Goal: Transaction & Acquisition: Purchase product/service

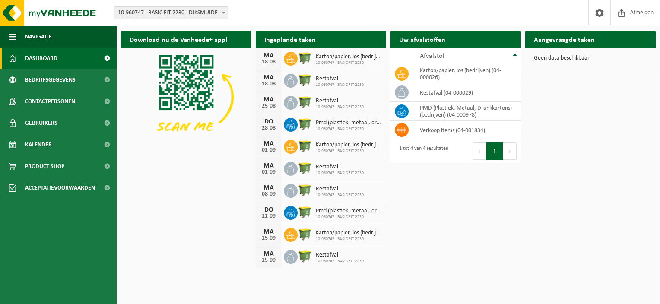
drag, startPoint x: 0, startPoint y: 0, endPoint x: 132, endPoint y: 10, distance: 132.5
click at [132, 10] on span "10-960747 - BASIC FIT 2230 - DIKSMUIDE" at bounding box center [171, 13] width 114 height 12
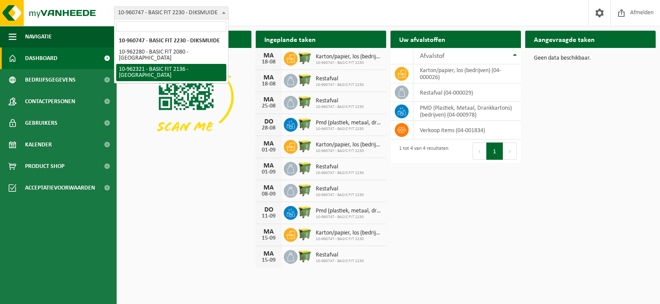
select select "150638"
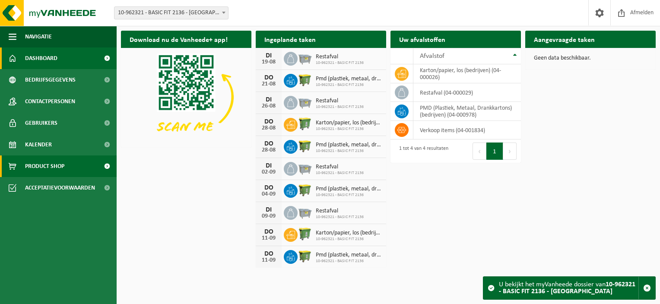
click at [49, 166] on span "Product Shop" at bounding box center [44, 166] width 39 height 22
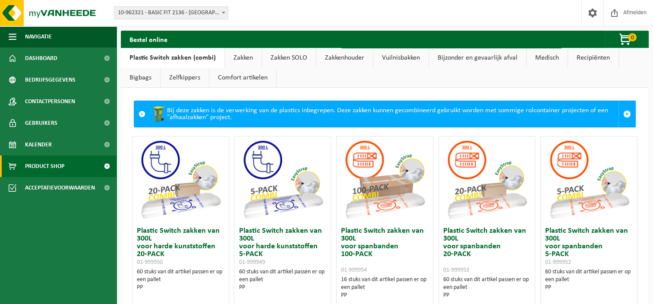
click at [236, 57] on link "Zakken" at bounding box center [243, 58] width 37 height 20
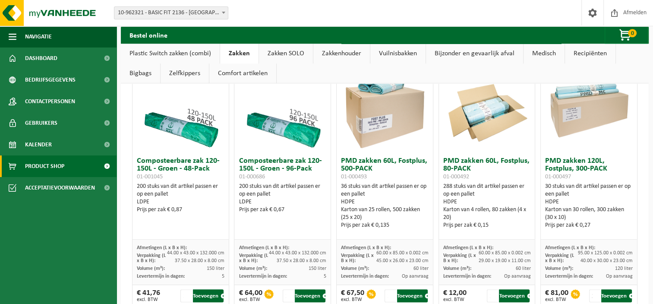
scroll to position [573, 0]
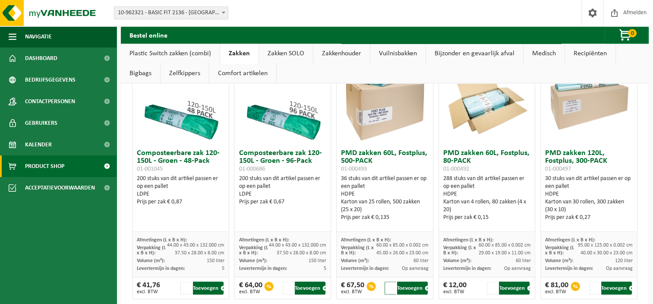
click at [388, 284] on input "2" at bounding box center [390, 287] width 11 height 13
click at [388, 289] on input "1" at bounding box center [390, 287] width 11 height 13
click at [388, 283] on input "2" at bounding box center [390, 287] width 11 height 13
click at [404, 289] on button "Toevoegen" at bounding box center [412, 287] width 31 height 13
type input "1"
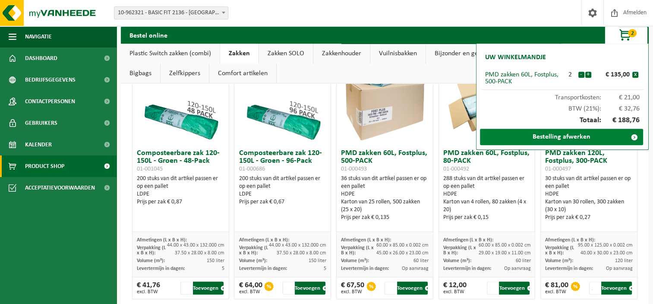
click at [547, 140] on link "Bestelling afwerken" at bounding box center [561, 137] width 163 height 16
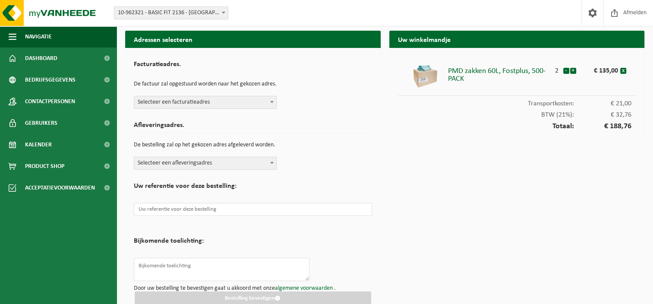
click at [202, 105] on span "Selecteer een facturatieadres" at bounding box center [205, 102] width 142 height 12
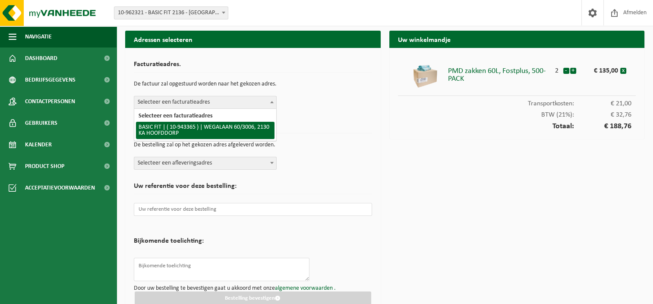
select select "140248"
click at [195, 126] on h2 "Afleveringsadres." at bounding box center [253, 128] width 238 height 12
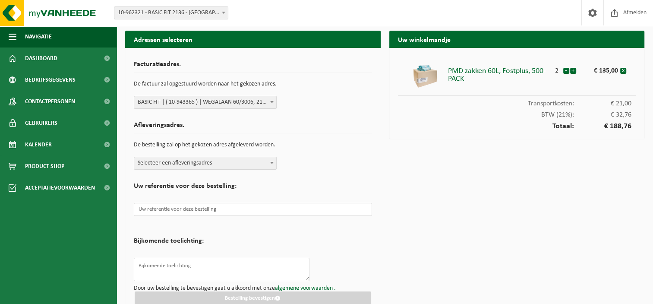
click at [197, 161] on span "Selecteer een afleveringsadres" at bounding box center [205, 163] width 142 height 12
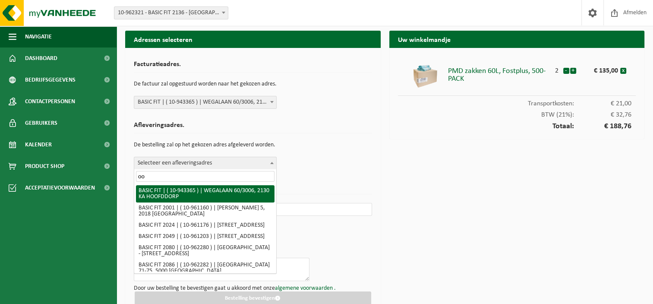
type input "o"
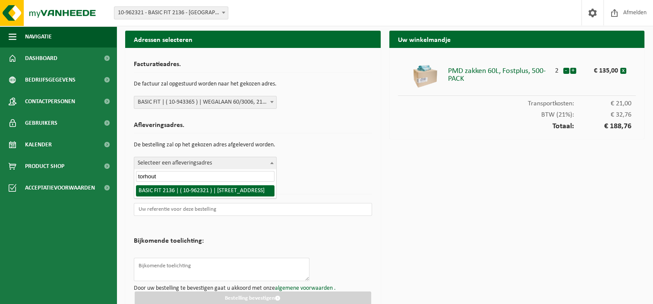
type input "torhout"
select select "150638"
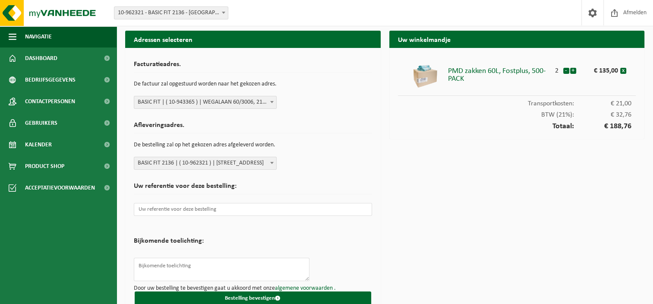
scroll to position [13, 0]
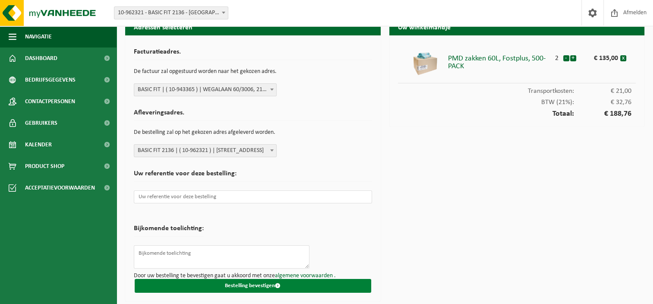
click at [198, 280] on button "Bestelling bevestigen" at bounding box center [253, 286] width 237 height 14
